Goal: Feedback & Contribution: Leave review/rating

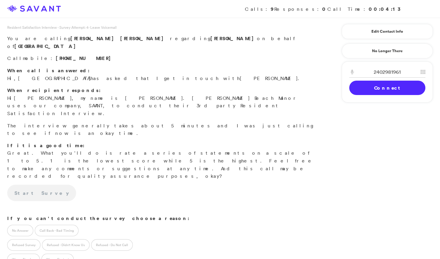
click at [377, 86] on link "Connect" at bounding box center [387, 88] width 76 height 14
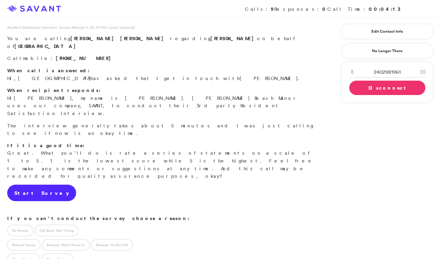
click at [40, 185] on link "Start Survey" at bounding box center [41, 193] width 69 height 17
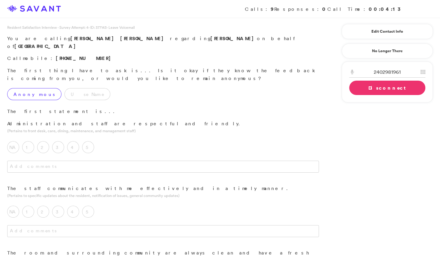
click at [26, 88] on label "Anonymous" at bounding box center [34, 94] width 54 height 12
click at [91, 141] on label "5" at bounding box center [88, 147] width 12 height 12
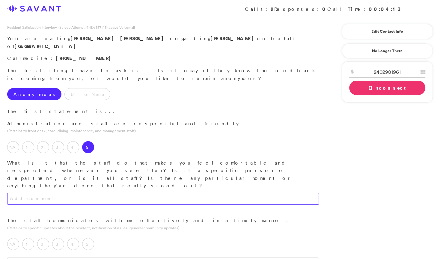
click at [107, 193] on textarea at bounding box center [163, 199] width 312 height 12
click at [164, 193] on textarea "I have a conversation with somebody usually when I visit there. They don't jsut…" at bounding box center [163, 199] width 312 height 12
click at [182, 193] on textarea "I have a conversation with somebody usually when I visit there. They don't just…" at bounding box center [163, 199] width 312 height 12
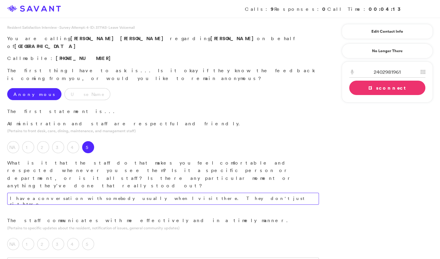
click at [182, 193] on textarea "I have a conversation with somebody usually when I visit there. They don't just…" at bounding box center [163, 199] width 312 height 12
click at [91, 193] on textarea "I have a conversation with somebody usually when I visit there. They don't just…" at bounding box center [163, 199] width 312 height 12
type textarea "I have a conversation with somebody, usually when I visit there. They don't jus…"
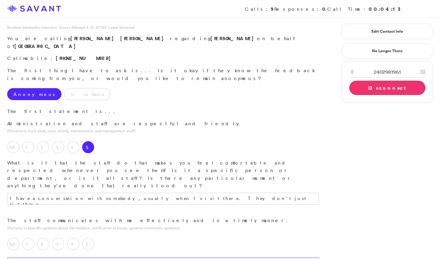
click at [99, 258] on textarea at bounding box center [163, 264] width 312 height 12
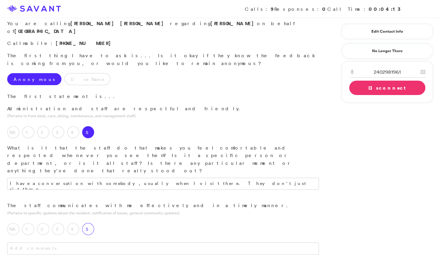
click at [86, 223] on label "5" at bounding box center [88, 229] width 12 height 12
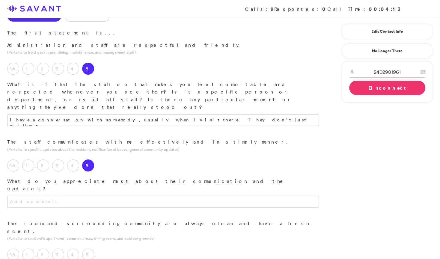
scroll to position [87, 0]
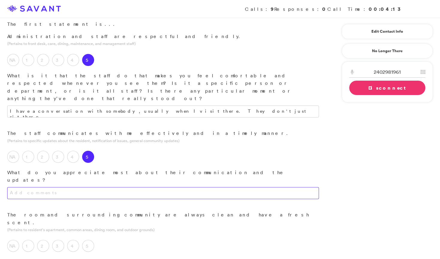
click at [81, 187] on textarea at bounding box center [163, 193] width 312 height 12
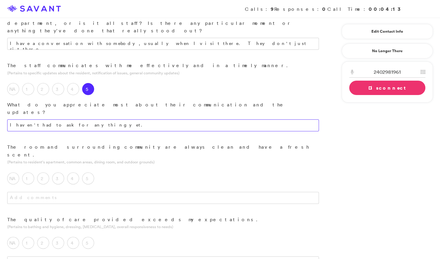
scroll to position [157, 0]
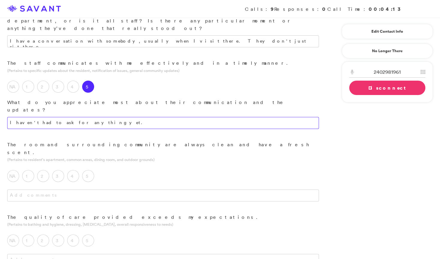
click at [96, 117] on textarea "I haven't had to ask for anything yet." at bounding box center [163, 123] width 312 height 12
type textarea "I haven't had to ask for anything yet."
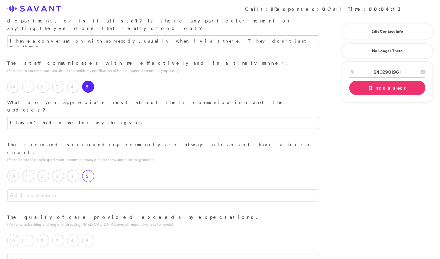
click at [88, 170] on label "5" at bounding box center [88, 176] width 12 height 12
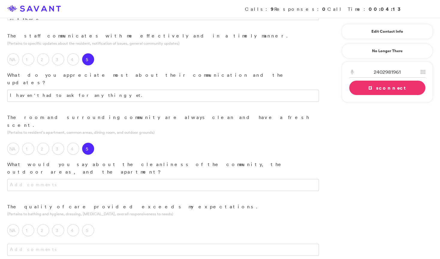
scroll to position [184, 0]
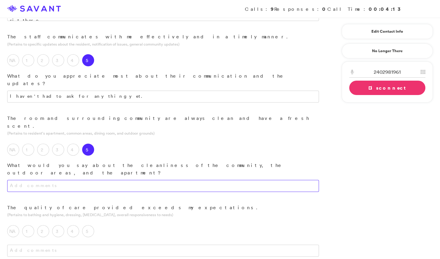
click at [113, 180] on textarea at bounding box center [163, 186] width 312 height 12
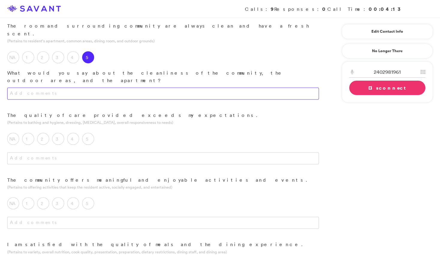
scroll to position [277, 0]
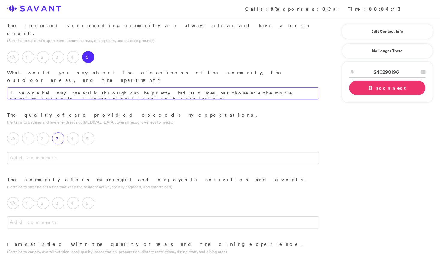
type textarea "The one hallway we walk through can be pretty bad at times, but those are the m…"
click at [55, 133] on label "3" at bounding box center [58, 139] width 12 height 12
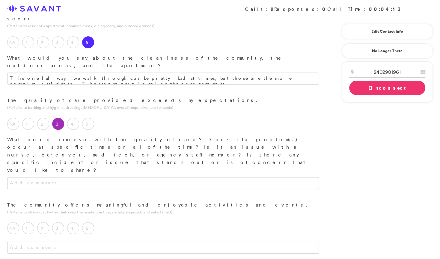
scroll to position [293, 0]
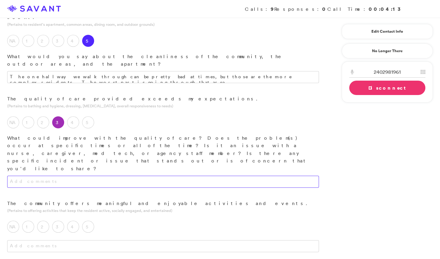
click at [86, 176] on textarea at bounding box center [163, 182] width 312 height 12
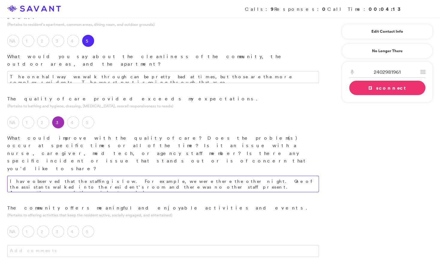
drag, startPoint x: 81, startPoint y: 111, endPoint x: 55, endPoint y: 109, distance: 26.1
click at [55, 176] on textarea "I have observed that the staffing is low. For example, we were there the other …" at bounding box center [163, 184] width 312 height 16
click at [120, 176] on textarea "I have observed that the staffing is low. For example, we were there the other …" at bounding box center [163, 184] width 312 height 16
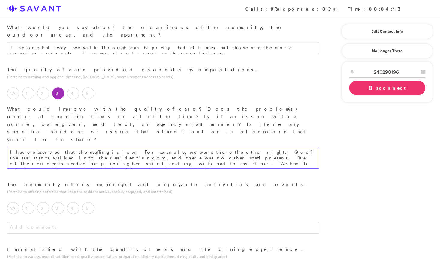
scroll to position [331, 0]
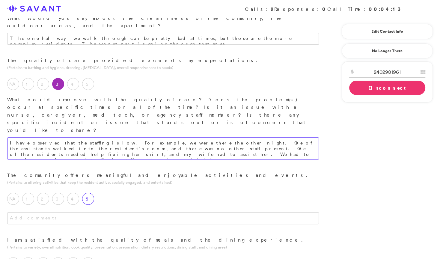
type textarea "I have observed that the staffing is low. For example, we were there the other …"
click at [89, 193] on label "5" at bounding box center [88, 199] width 12 height 12
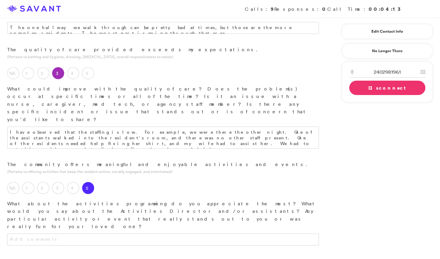
scroll to position [349, 0]
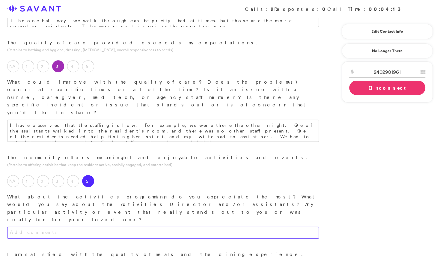
click at [103, 227] on textarea at bounding box center [163, 233] width 312 height 12
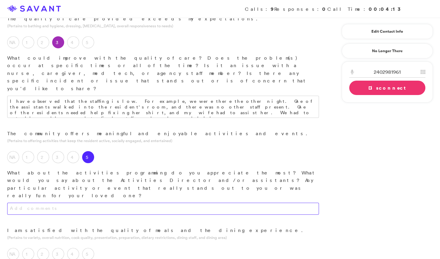
scroll to position [373, 0]
click at [20, 202] on textarea "Everytime we visit, they are always conducting activities." at bounding box center [163, 208] width 312 height 12
click at [133, 202] on textarea "Every time we visit, they are always conducting activities." at bounding box center [163, 208] width 312 height 12
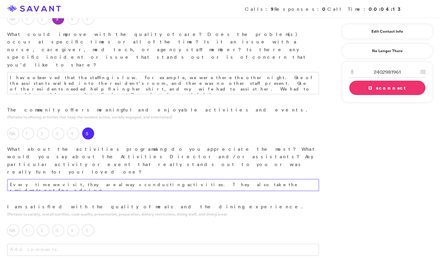
scroll to position [412, 0]
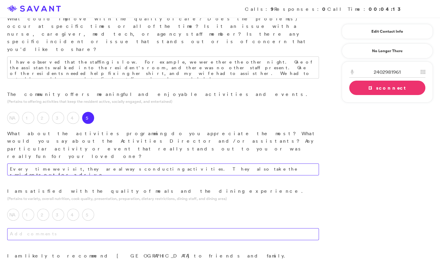
type textarea "Every time we visit, they are always conducting activities. They also take the …"
click at [129, 228] on textarea at bounding box center [163, 234] width 312 height 12
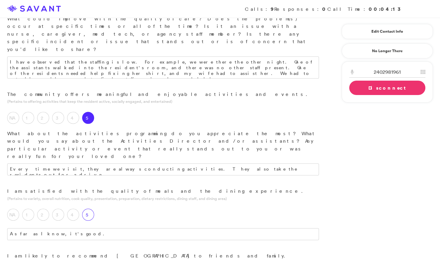
click at [93, 209] on label "5" at bounding box center [88, 215] width 12 height 12
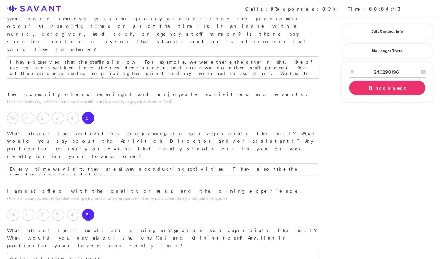
click at [106, 187] on div "I am satisfied with the quality of meals and the dining experience. (Pertains t…" at bounding box center [163, 231] width 326 height 89
click at [107, 253] on textarea "As far as I know, it's good." at bounding box center [163, 259] width 312 height 12
click at [108, 253] on textarea "As far as I know, it's good." at bounding box center [163, 259] width 312 height 12
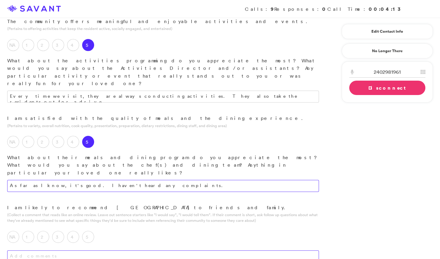
scroll to position [486, 0]
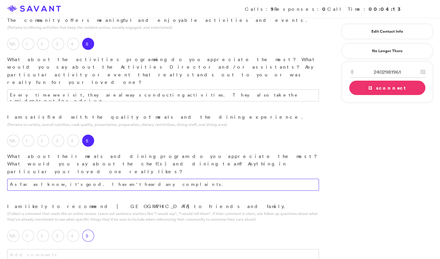
type textarea "As far as I know, it's good. I haven't heard any complaints."
click at [87, 230] on label "5" at bounding box center [88, 236] width 12 height 12
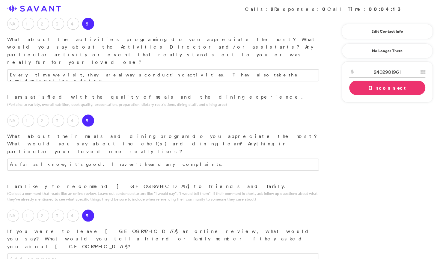
scroll to position [507, 0]
click at [106, 253] on textarea at bounding box center [163, 259] width 312 height 12
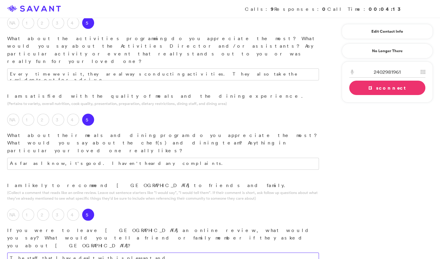
click at [108, 253] on textarea "The staff that I have dealt with is pleasant and" at bounding box center [163, 259] width 312 height 12
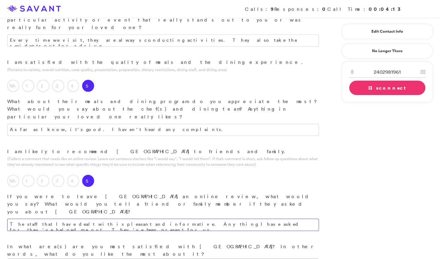
scroll to position [544, 0]
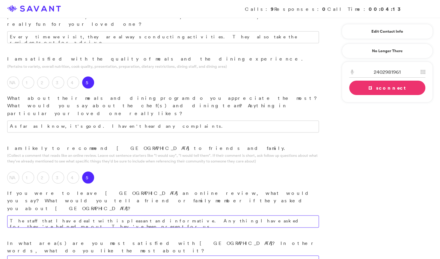
type textarea "The staff that I have dealt with is pleasant and informative. Anything I have a…"
click at [200, 256] on textarea at bounding box center [163, 262] width 312 height 12
type textarea "The staff is friendly and there for you. I haven't had any issues with that."
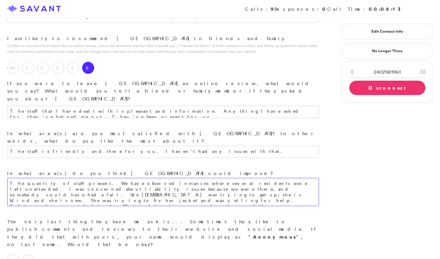
scroll to position [658, 0]
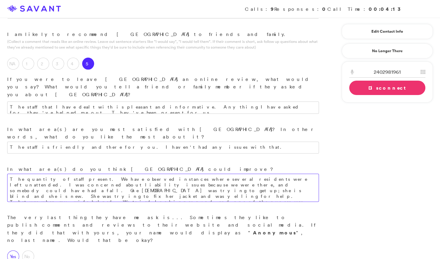
type textarea "The quantity of staff present. We have observed instances where several residen…"
click at [14, 250] on label "Yes" at bounding box center [13, 256] width 12 height 12
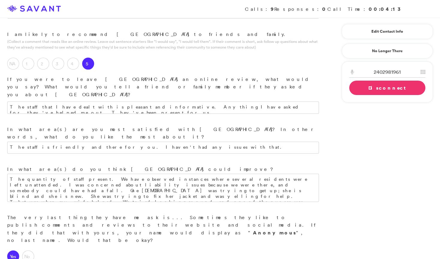
click at [374, 90] on link "Disconnect" at bounding box center [387, 88] width 76 height 14
